Goal: Find contact information: Find contact information

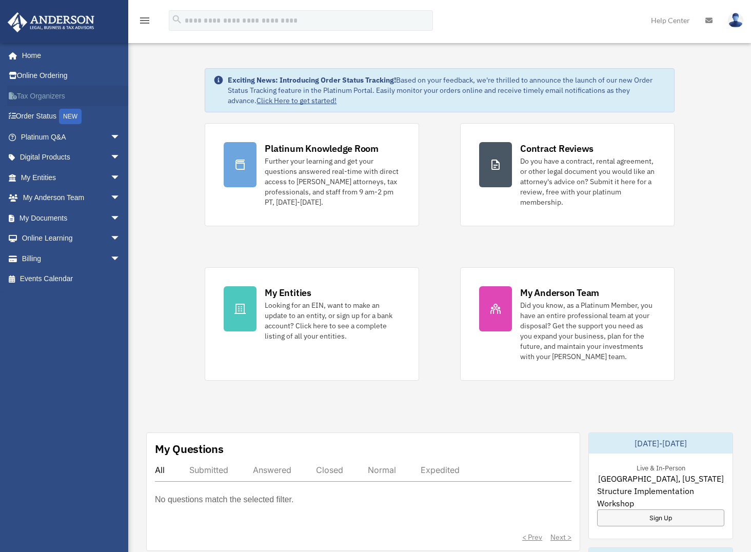
click at [50, 91] on link "Tax Organizers" at bounding box center [71, 96] width 129 height 21
click at [45, 138] on link "Platinum Q&A arrow_drop_down" at bounding box center [71, 137] width 129 height 21
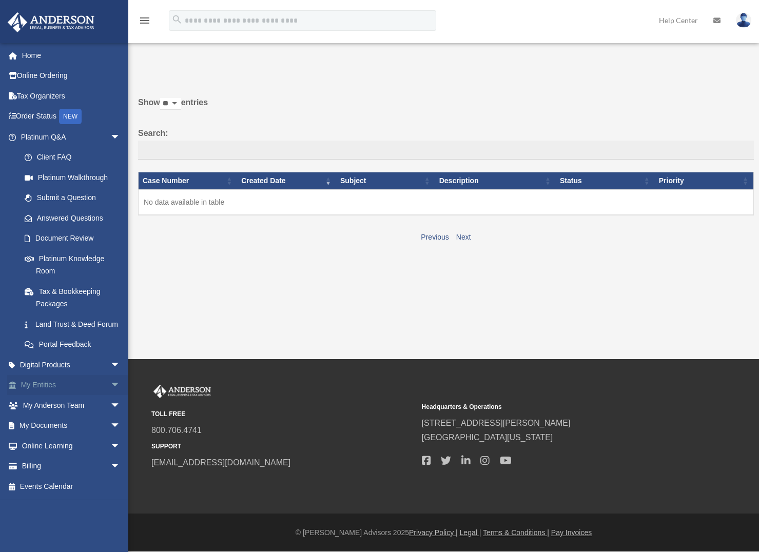
click at [57, 396] on link "My Entities arrow_drop_down" at bounding box center [71, 385] width 129 height 21
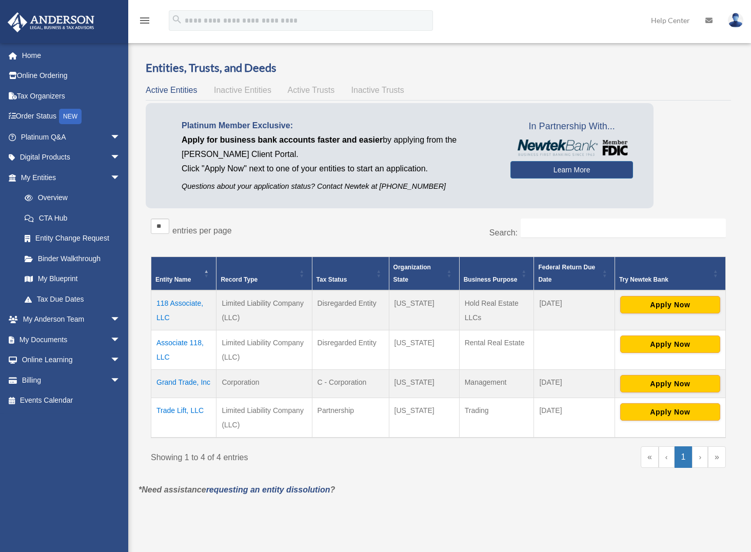
click at [176, 342] on td "Associate 118, LLC" at bounding box center [183, 350] width 65 height 40
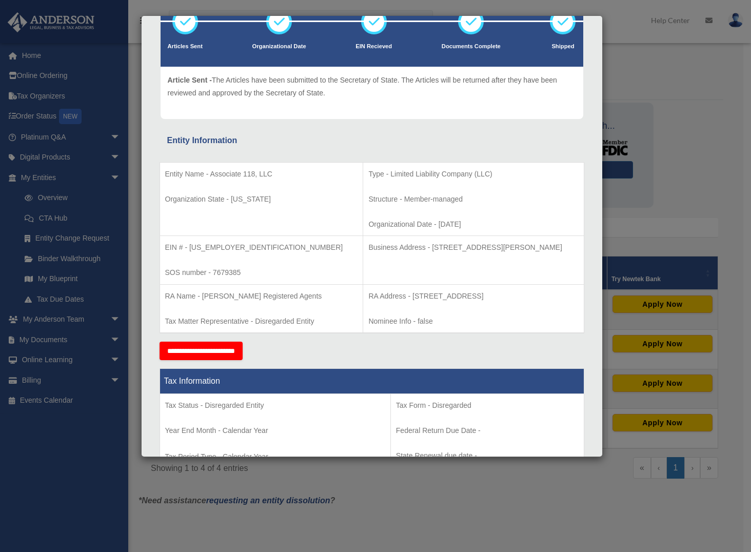
scroll to position [52, 0]
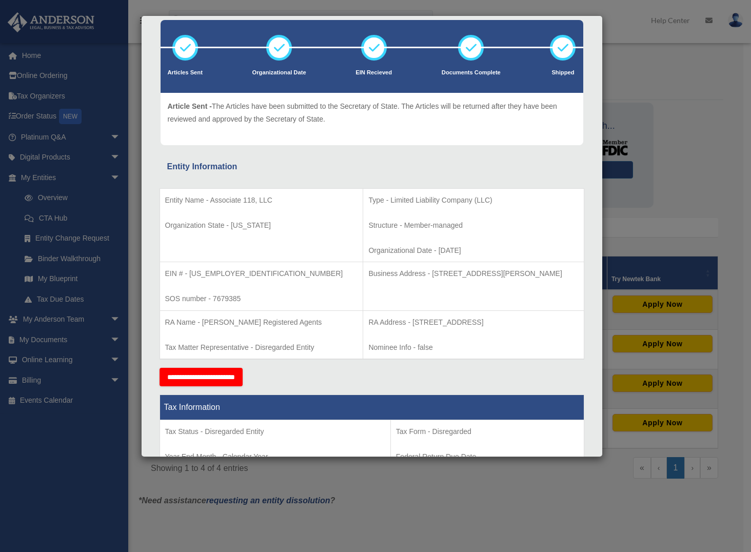
click at [106, 319] on div "Details × Articles Sent Organizational Date" at bounding box center [375, 276] width 751 height 552
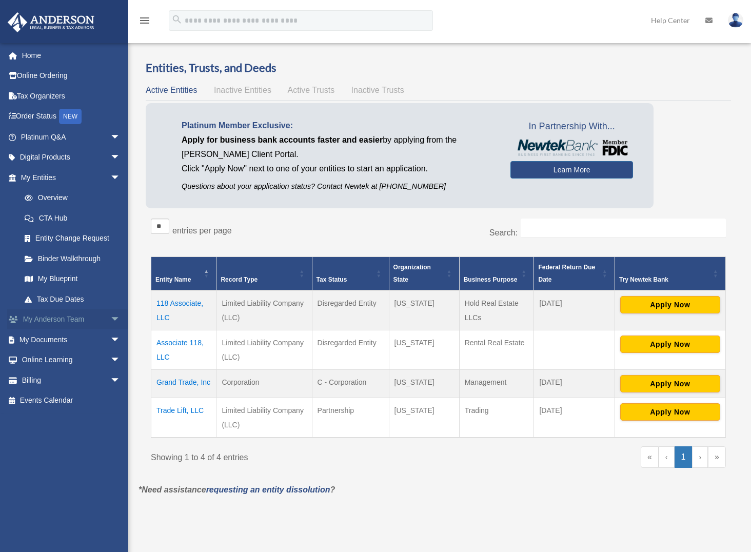
click at [110, 319] on span "arrow_drop_down" at bounding box center [120, 319] width 21 height 21
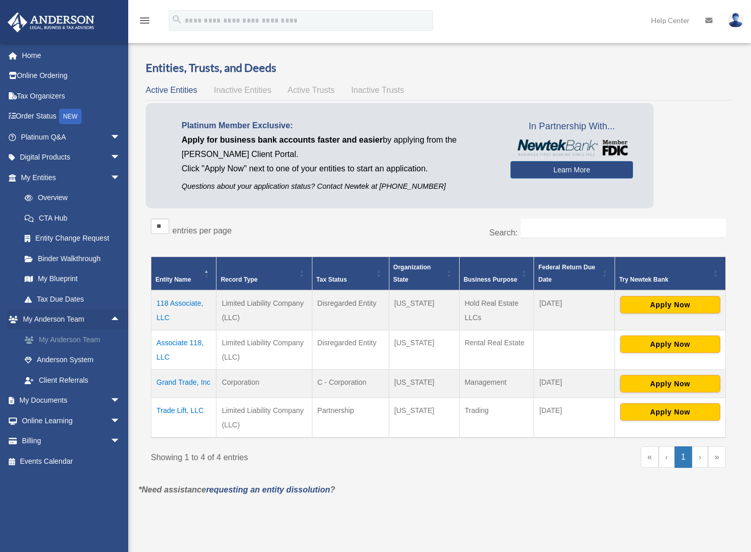
click at [91, 335] on link "My Anderson Team" at bounding box center [75, 339] width 122 height 21
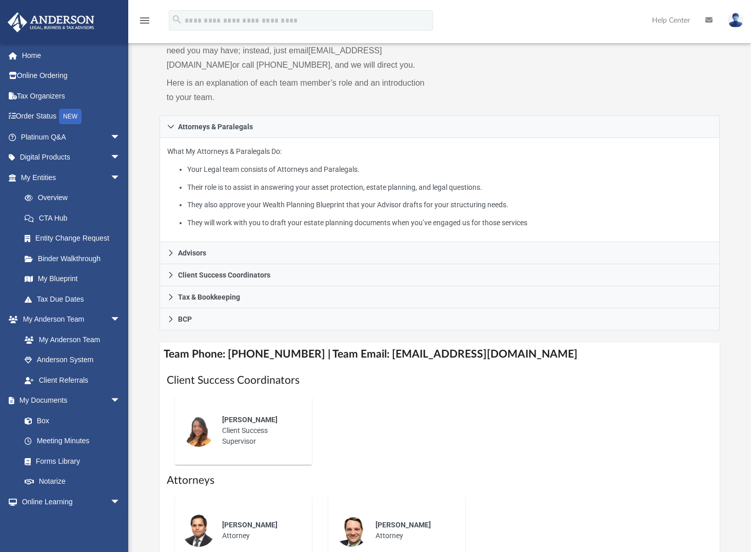
scroll to position [154, 0]
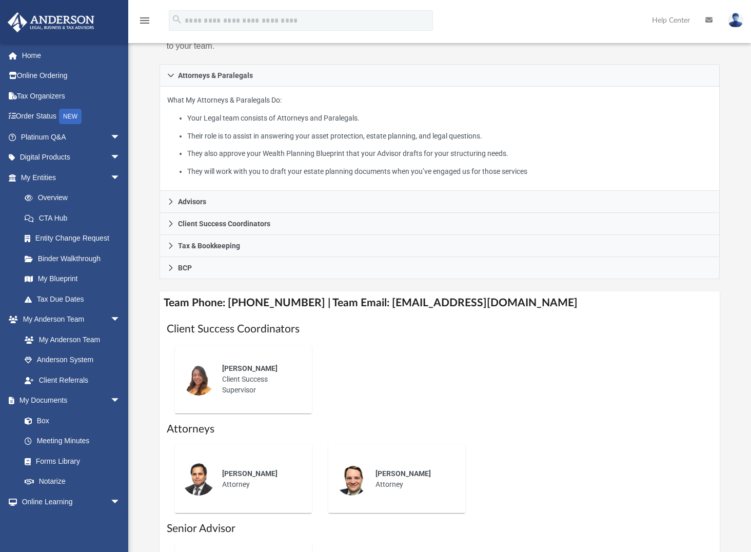
click at [378, 304] on h4 "Team Phone: [PHONE_NUMBER] | Team Email: [EMAIL_ADDRESS][DOMAIN_NAME]" at bounding box center [440, 302] width 561 height 23
drag, startPoint x: 370, startPoint y: 302, endPoint x: 528, endPoint y: 305, distance: 158.1
click at [528, 305] on h4 "Team Phone: (725) 208-3141 | Team Email: myteam@andersonadvisors.com" at bounding box center [440, 302] width 561 height 23
copy h4 "myteam@andersonadvisors.com"
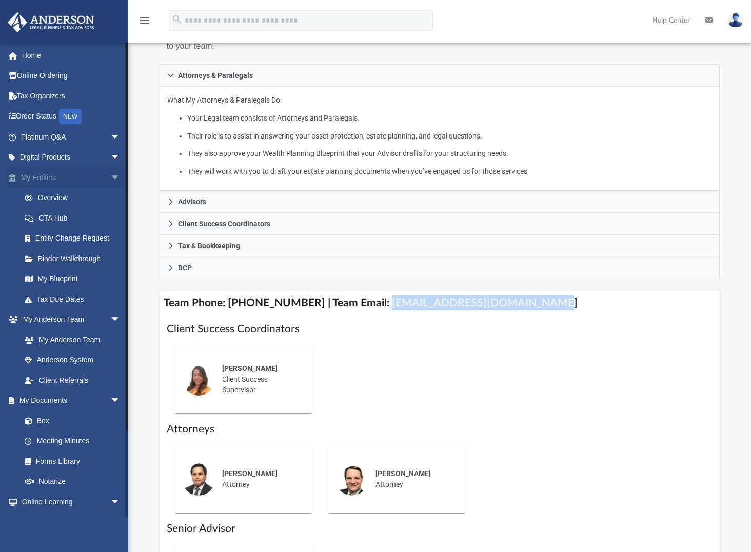
click at [52, 178] on link "My Entities arrow_drop_down" at bounding box center [71, 177] width 129 height 21
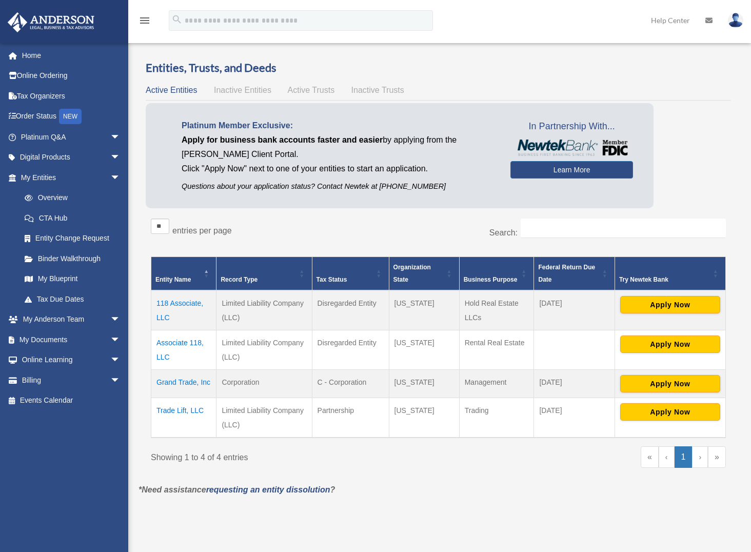
click at [178, 343] on td "Associate 118, LLC" at bounding box center [183, 350] width 65 height 40
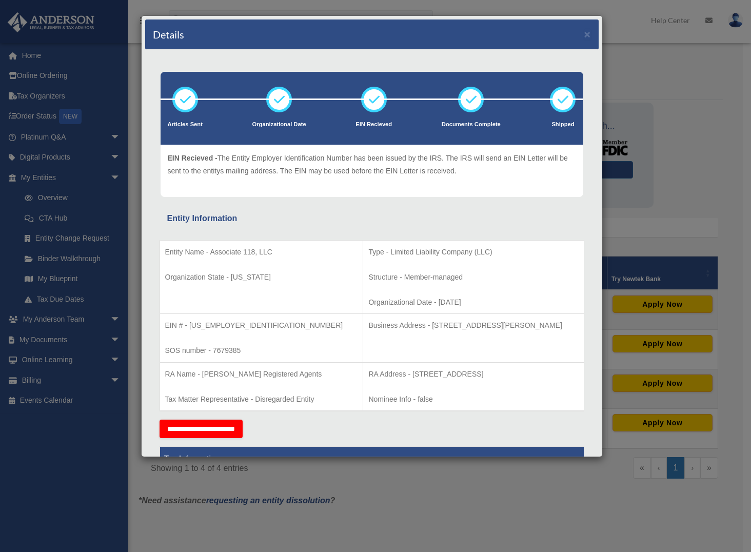
click at [46, 175] on div "Details × Articles Sent Organizational Date" at bounding box center [375, 276] width 751 height 552
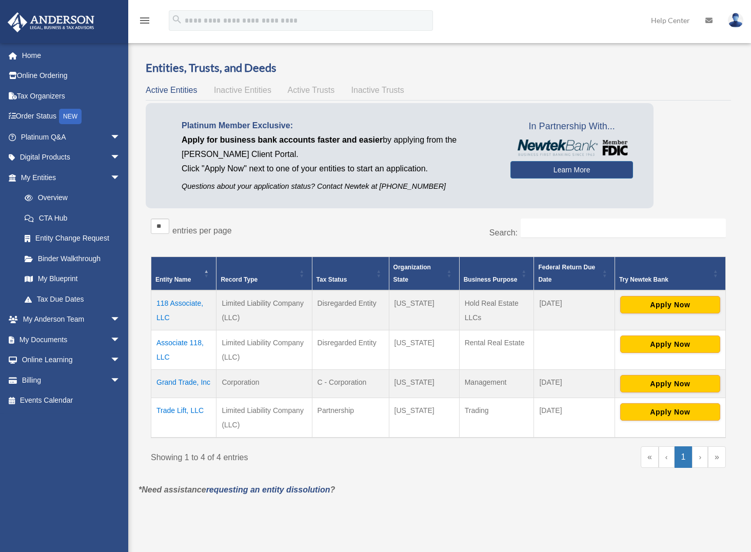
click at [166, 305] on td "118 Associate, LLC" at bounding box center [183, 310] width 65 height 40
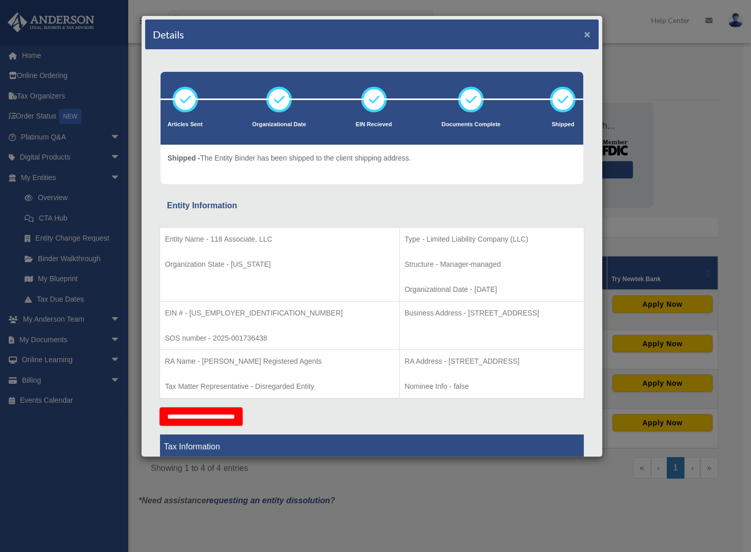
click at [584, 34] on button "×" at bounding box center [587, 34] width 7 height 11
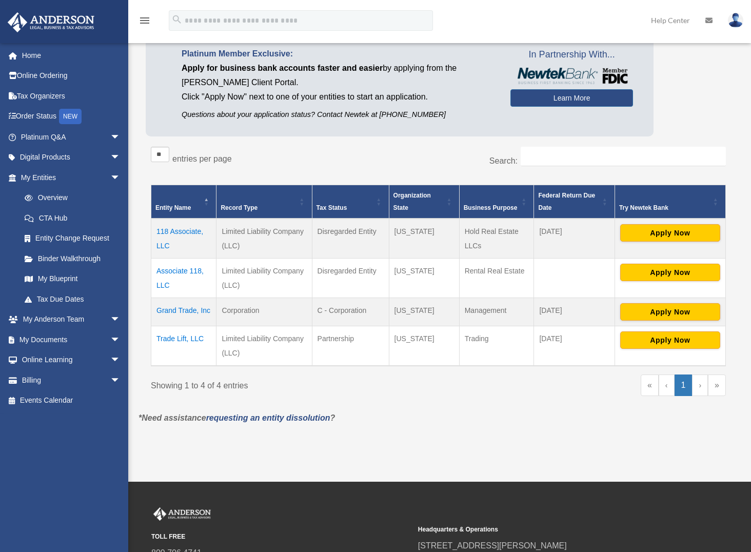
scroll to position [103, 0]
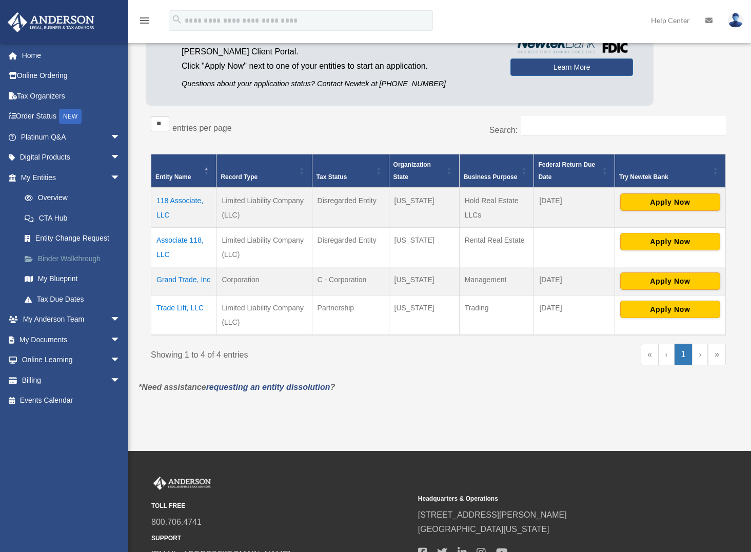
click at [78, 260] on link "Binder Walkthrough" at bounding box center [75, 258] width 122 height 21
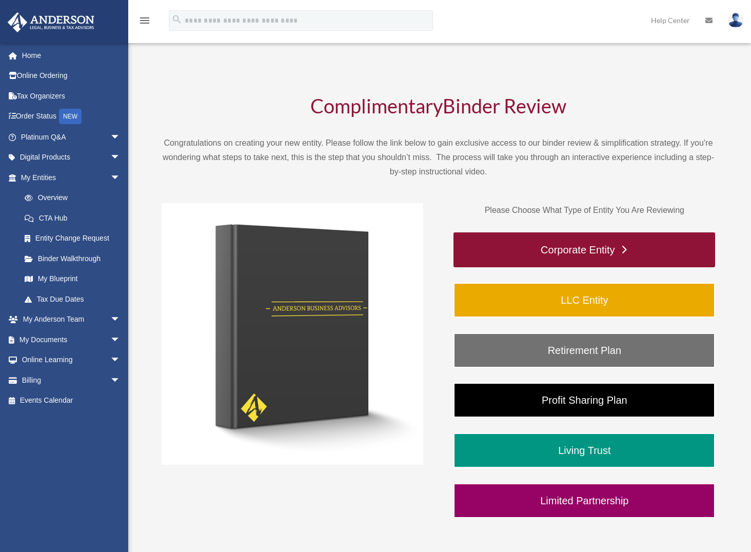
click at [529, 248] on link "Corporate Entity" at bounding box center [585, 249] width 262 height 35
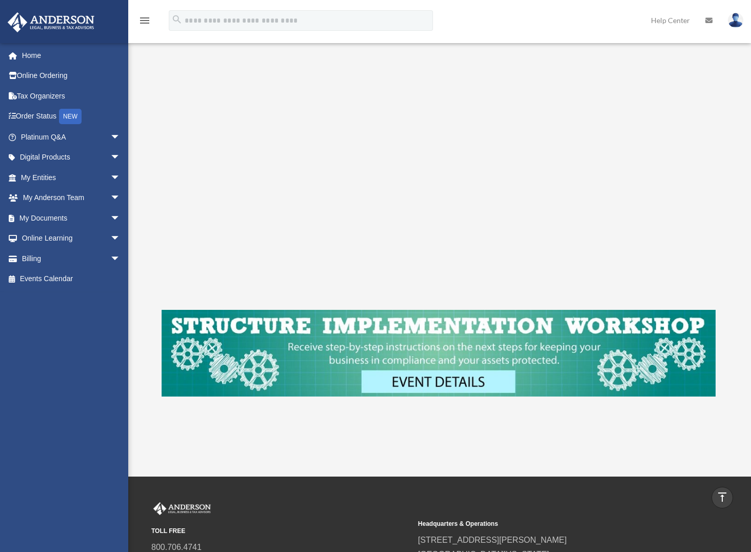
scroll to position [144, 0]
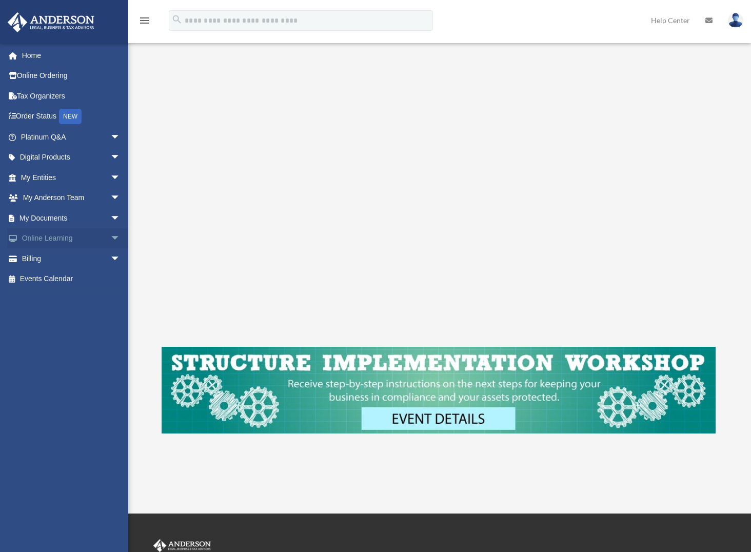
click at [56, 239] on link "Online Learning arrow_drop_down" at bounding box center [71, 238] width 129 height 21
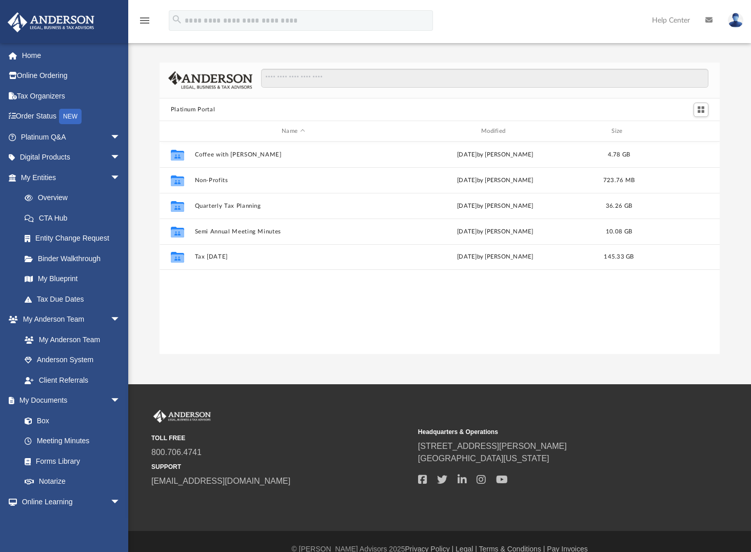
scroll to position [226, 553]
